Goal: Communication & Community: Answer question/provide support

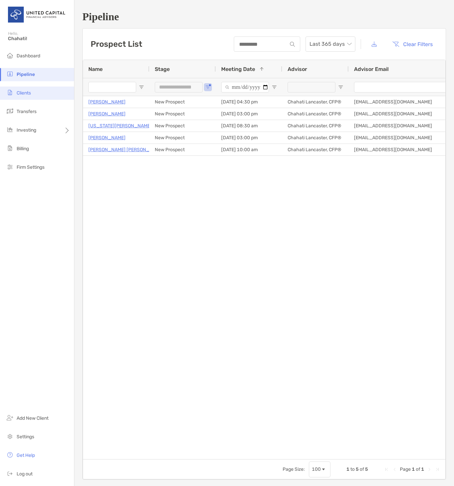
click at [24, 92] on span "Clients" at bounding box center [24, 93] width 14 height 6
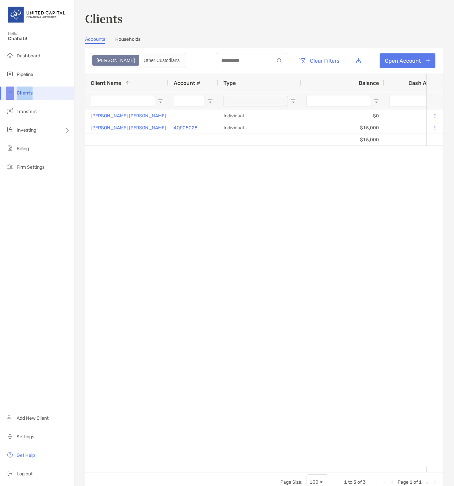
click at [33, 83] on ul "Dashboard Pipeline Clients Transfers Investing Billing Firm Settings" at bounding box center [37, 114] width 74 height 130
drag, startPoint x: 33, startPoint y: 83, endPoint x: 28, endPoint y: 74, distance: 9.6
click at [28, 74] on span "Pipeline" at bounding box center [25, 75] width 17 height 6
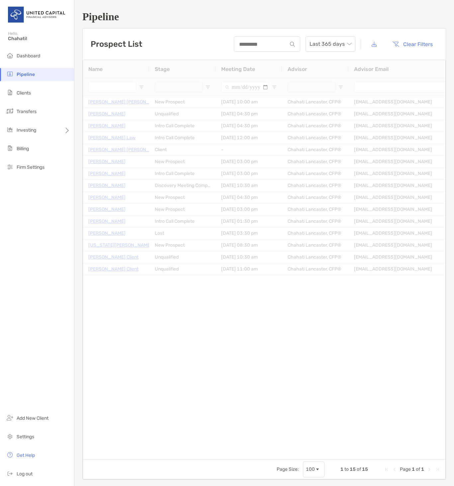
type input "**********"
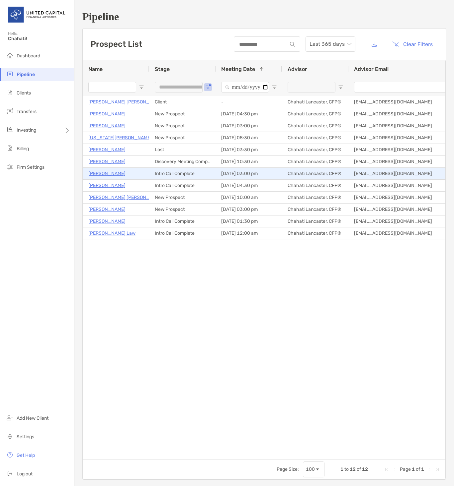
click at [102, 174] on p "[PERSON_NAME]" at bounding box center [106, 174] width 37 height 8
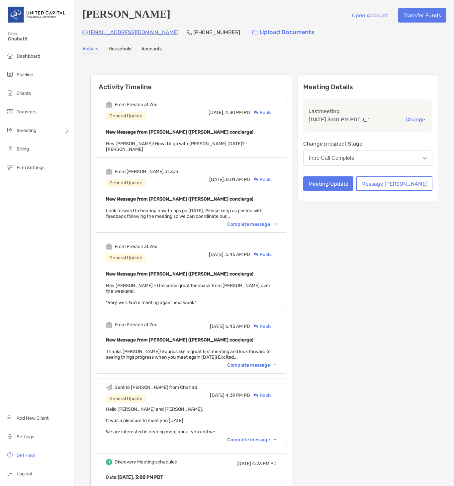
click at [413, 122] on button "Change" at bounding box center [415, 119] width 24 height 7
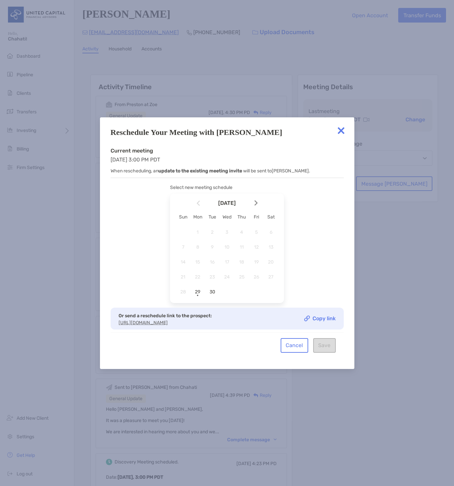
click at [255, 201] on img at bounding box center [255, 203] width 3 height 6
click at [244, 227] on div "2" at bounding box center [241, 232] width 11 height 11
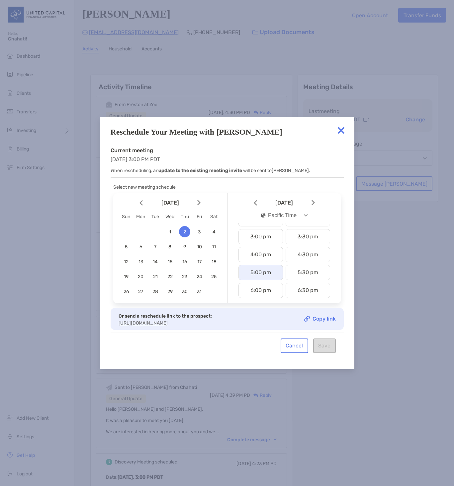
scroll to position [265, 0]
click at [252, 253] on div "4:00 pm" at bounding box center [260, 251] width 44 height 15
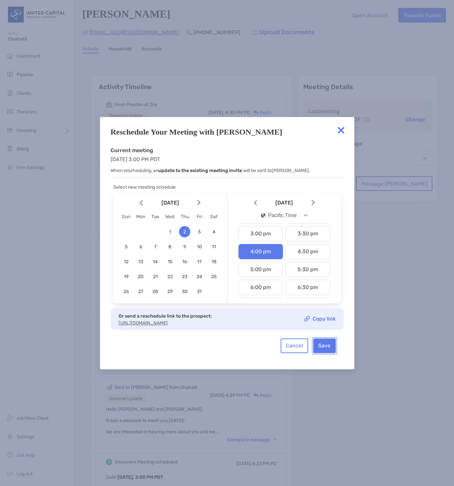
click at [322, 349] on button "Save" at bounding box center [324, 346] width 23 height 15
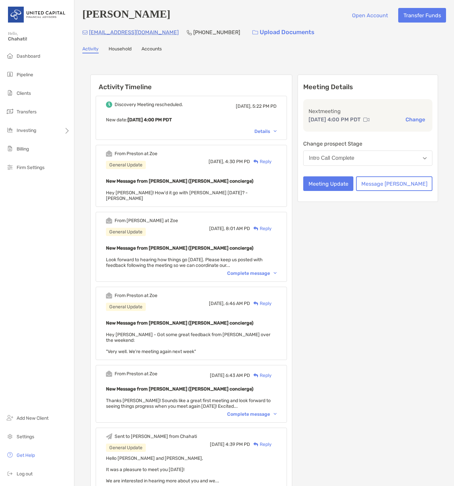
click at [271, 162] on div "Reply" at bounding box center [261, 161] width 22 height 7
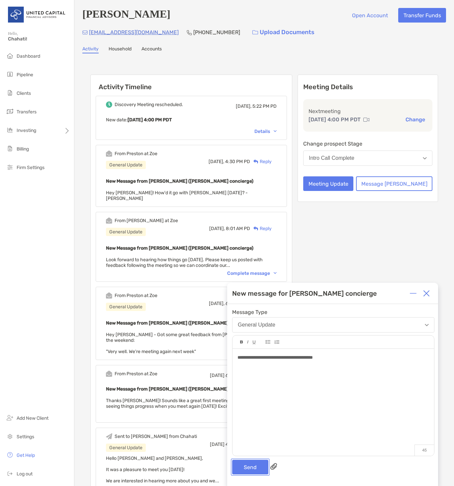
click at [246, 465] on button "Send" at bounding box center [250, 467] width 36 height 15
